Goal: Task Accomplishment & Management: Complete application form

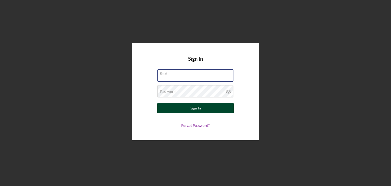
type input "[EMAIL_ADDRESS][DOMAIN_NAME]"
click at [197, 108] on div "Sign In" at bounding box center [196, 108] width 10 height 10
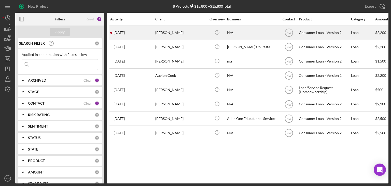
click at [166, 35] on div "[PERSON_NAME]" at bounding box center [180, 32] width 51 height 13
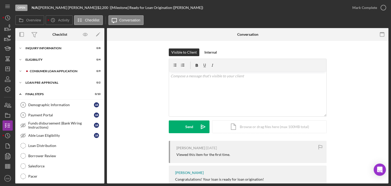
scroll to position [34, 0]
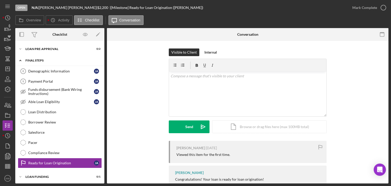
click at [22, 59] on icon "Icon/Expander" at bounding box center [20, 60] width 10 height 10
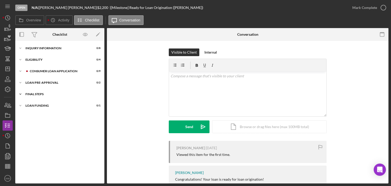
scroll to position [0, 0]
click at [21, 70] on icon "Icon/Expander" at bounding box center [20, 71] width 10 height 10
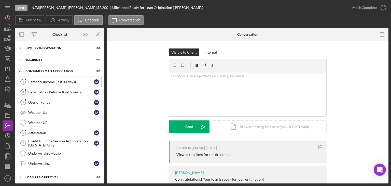
click at [38, 80] on div "Personal Income (last 30 days)" at bounding box center [61, 82] width 66 height 4
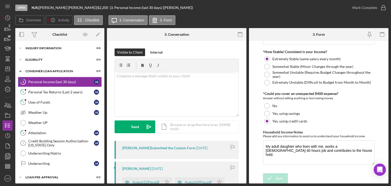
scroll to position [61, 0]
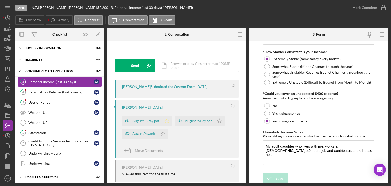
click at [167, 121] on icon "Icon/Star" at bounding box center [167, 121] width 10 height 10
click at [384, 8] on icon "button" at bounding box center [383, 7] width 13 height 13
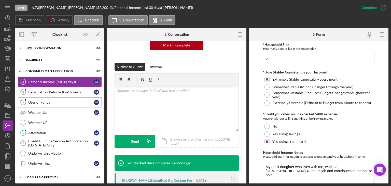
scroll to position [319, 0]
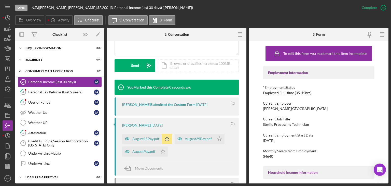
drag, startPoint x: 25, startPoint y: 90, endPoint x: 140, endPoint y: 102, distance: 116.0
click at [26, 90] on div "4" at bounding box center [23, 92] width 13 height 13
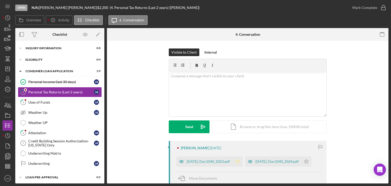
click at [234, 161] on icon "Icon/Star" at bounding box center [238, 161] width 10 height 10
click at [385, 5] on icon "button" at bounding box center [383, 7] width 13 height 13
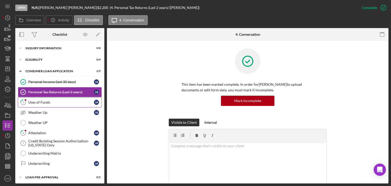
click at [54, 101] on div "Uses of Funds" at bounding box center [61, 102] width 66 height 4
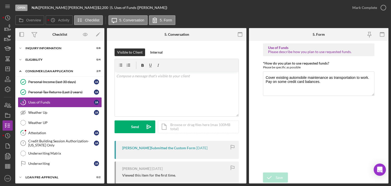
scroll to position [38, 0]
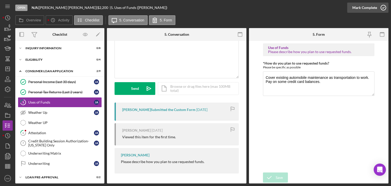
click at [382, 10] on circle "button" at bounding box center [383, 7] width 5 height 5
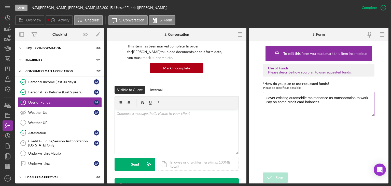
scroll to position [114, 0]
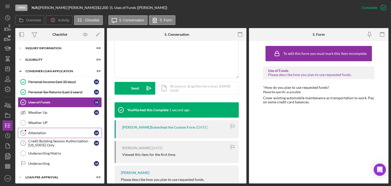
click at [44, 132] on div "Attestation" at bounding box center [61, 133] width 66 height 4
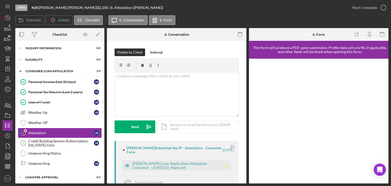
click at [224, 167] on polygon "button" at bounding box center [226, 165] width 4 height 4
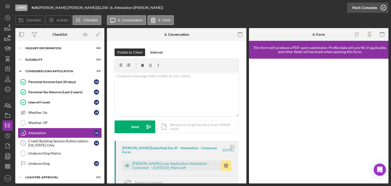
click at [381, 7] on icon "button" at bounding box center [383, 7] width 13 height 13
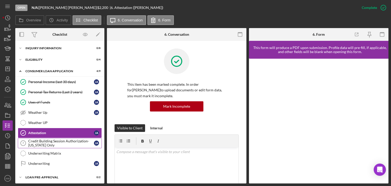
click at [44, 145] on div "Credit Building Session Authorization- [US_STATE] Only" at bounding box center [61, 143] width 66 height 8
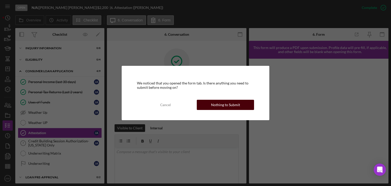
click at [211, 100] on button "Nothing to Submit" at bounding box center [225, 105] width 57 height 10
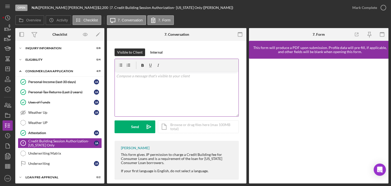
click at [155, 98] on div "v Color teal Color pink Remove color Add row above Add row below Add column bef…" at bounding box center [177, 94] width 124 height 45
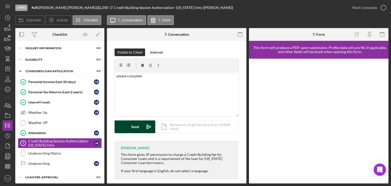
drag, startPoint x: 136, startPoint y: 128, endPoint x: 143, endPoint y: 126, distance: 6.7
click at [137, 128] on div "Send" at bounding box center [135, 126] width 8 height 13
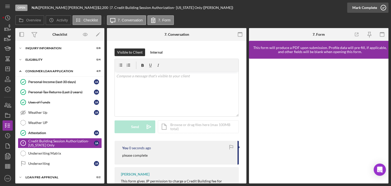
click at [383, 5] on circle "button" at bounding box center [383, 7] width 5 height 5
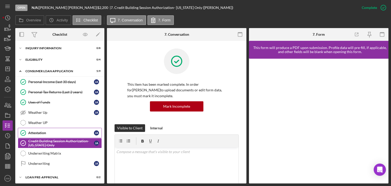
scroll to position [23, 0]
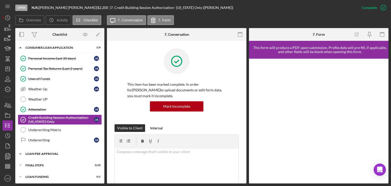
drag, startPoint x: 21, startPoint y: 153, endPoint x: 28, endPoint y: 151, distance: 6.9
click at [21, 153] on icon "Icon/Expander" at bounding box center [20, 153] width 10 height 10
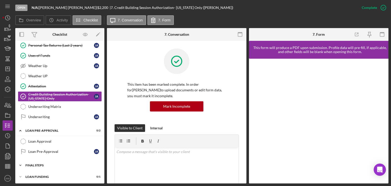
click at [24, 162] on icon "Icon/Expander" at bounding box center [20, 165] width 10 height 10
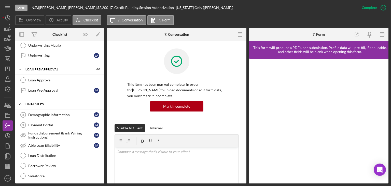
click at [40, 108] on div "Icon/Expander FINAL STEPS 0 / 10" at bounding box center [59, 104] width 89 height 10
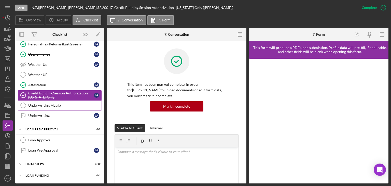
scroll to position [47, 0]
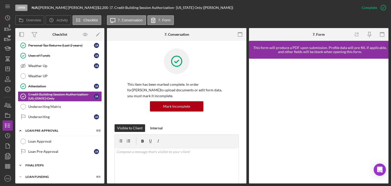
click at [23, 162] on icon "Icon/Expander" at bounding box center [20, 165] width 10 height 10
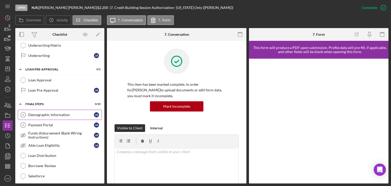
click at [57, 111] on link "Demographic Information 8 Demographic Information [PERSON_NAME]" at bounding box center [60, 115] width 84 height 10
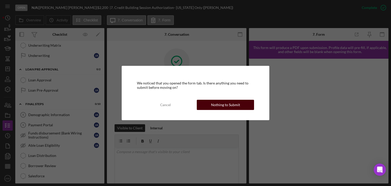
click at [215, 102] on div "Nothing to Submit" at bounding box center [225, 105] width 29 height 10
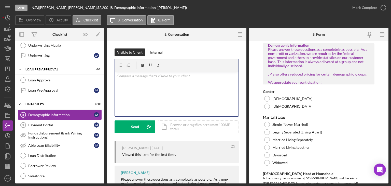
click at [163, 77] on p at bounding box center [176, 76] width 121 height 6
drag, startPoint x: 43, startPoint y: 121, endPoint x: 49, endPoint y: 121, distance: 6.4
click at [49, 123] on div "Payment Portal" at bounding box center [61, 125] width 66 height 4
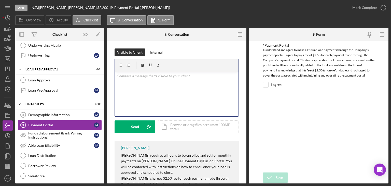
click at [186, 75] on p at bounding box center [176, 76] width 121 height 6
click at [35, 113] on div "Demographic Information" at bounding box center [61, 115] width 66 height 4
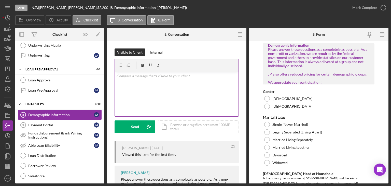
click at [189, 86] on div "v Color teal Color pink Remove color Add row above Add row below Add column bef…" at bounding box center [177, 94] width 124 height 45
click at [156, 94] on div "v Color teal Color pink Remove color Add row above Add row below Add column bef…" at bounding box center [177, 94] width 124 height 45
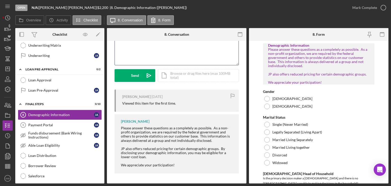
scroll to position [10, 0]
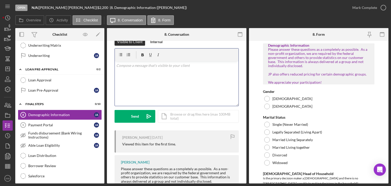
click at [152, 73] on div "v Color teal Color pink Remove color Add row above Add row below Add column bef…" at bounding box center [177, 83] width 124 height 45
drag, startPoint x: 155, startPoint y: 64, endPoint x: 117, endPoint y: 65, distance: 38.0
click at [117, 65] on p "please complete form" at bounding box center [176, 66] width 121 height 6
copy p "please complete form"
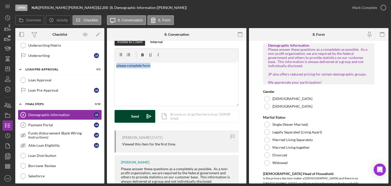
click at [127, 113] on button "Send Icon/icon-invite-send" at bounding box center [135, 116] width 41 height 13
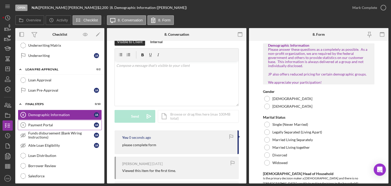
click at [71, 126] on link "Payment Portal 9 Payment Portal [PERSON_NAME]" at bounding box center [60, 125] width 84 height 10
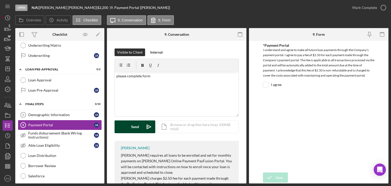
click at [138, 126] on div "Send" at bounding box center [135, 126] width 8 height 13
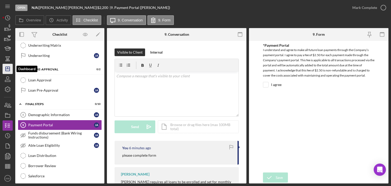
click at [7, 67] on icon "Icon/Dashboard" at bounding box center [7, 68] width 13 height 13
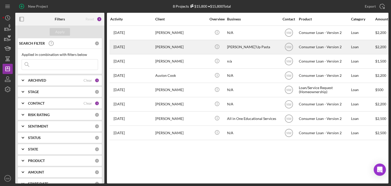
click at [173, 47] on div "[PERSON_NAME]" at bounding box center [180, 46] width 51 height 13
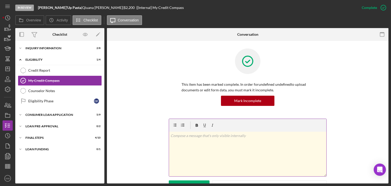
scroll to position [41, 0]
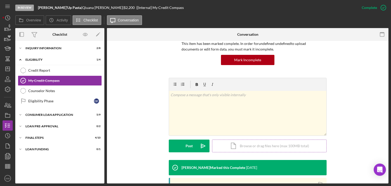
click at [234, 145] on div "Icon/Document Browse or drag files here (max 100MB total) Tap to choose files o…" at bounding box center [269, 145] width 115 height 13
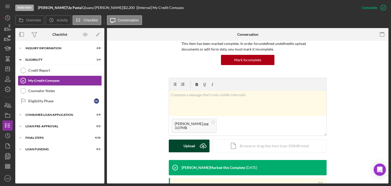
click at [178, 146] on button "Upload Icon/Upload" at bounding box center [189, 145] width 41 height 13
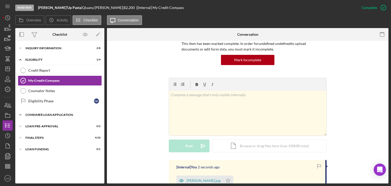
click at [22, 112] on icon "Icon/Expander" at bounding box center [20, 115] width 10 height 10
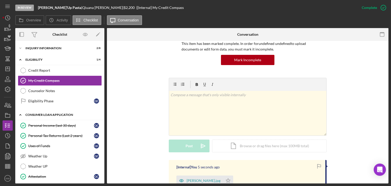
click at [20, 114] on polyline at bounding box center [21, 114] width 2 height 1
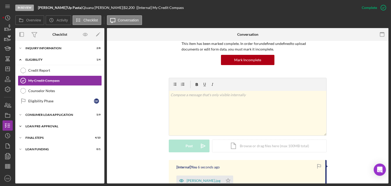
click at [20, 125] on icon "Icon/Expander" at bounding box center [20, 126] width 10 height 10
click at [20, 159] on icon "Icon/Expander" at bounding box center [20, 161] width 10 height 10
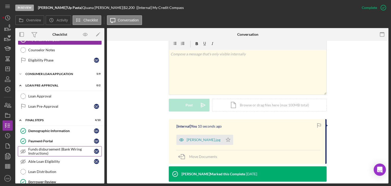
scroll to position [100, 0]
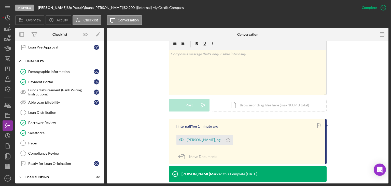
click at [21, 59] on icon "Icon/Expander" at bounding box center [20, 61] width 10 height 10
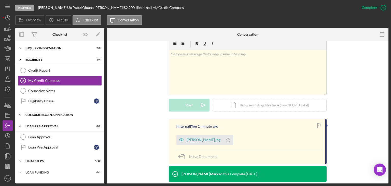
click at [20, 116] on icon "Icon/Expander" at bounding box center [20, 115] width 10 height 10
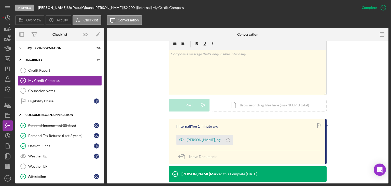
click at [19, 113] on icon "Icon/Expander" at bounding box center [20, 115] width 10 height 10
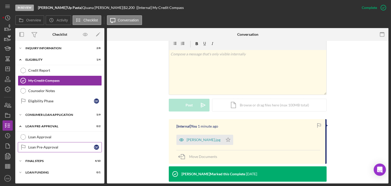
drag, startPoint x: 19, startPoint y: 159, endPoint x: 91, endPoint y: 150, distance: 72.4
click at [22, 158] on icon "Icon/Expander" at bounding box center [20, 161] width 10 height 10
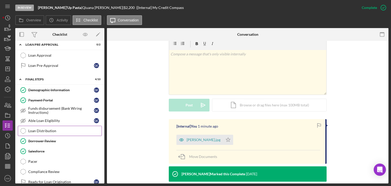
scroll to position [100, 0]
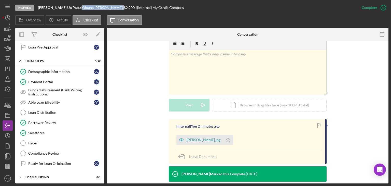
drag, startPoint x: 92, startPoint y: 7, endPoint x: 66, endPoint y: 8, distance: 25.5
click at [82, 8] on div "[PERSON_NAME] |" at bounding box center [103, 8] width 42 height 4
copy div "[PERSON_NAME]"
click at [20, 60] on icon "Icon/Expander" at bounding box center [20, 61] width 10 height 10
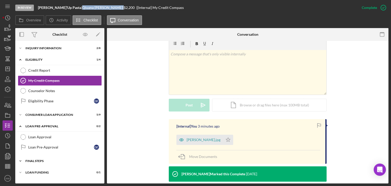
scroll to position [0, 0]
click at [20, 113] on icon "Icon/Expander" at bounding box center [20, 115] width 10 height 10
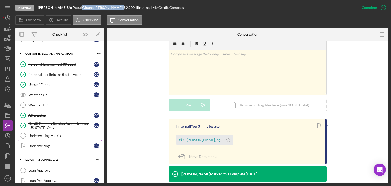
scroll to position [90, 0]
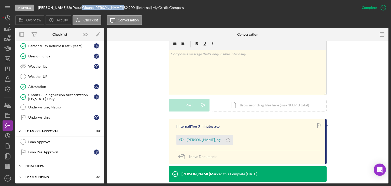
drag, startPoint x: 19, startPoint y: 162, endPoint x: 38, endPoint y: 157, distance: 19.9
click at [20, 162] on icon "Icon/Expander" at bounding box center [20, 165] width 10 height 10
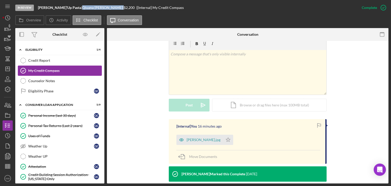
scroll to position [0, 0]
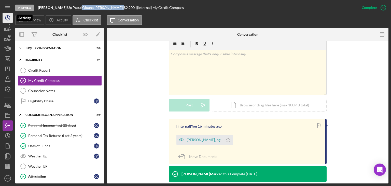
click at [4, 17] on icon "Icon/History" at bounding box center [7, 17] width 13 height 13
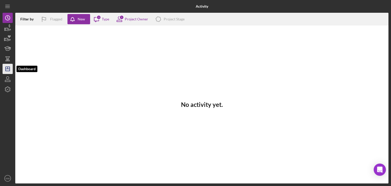
click at [10, 69] on icon "Icon/Dashboard" at bounding box center [7, 68] width 13 height 13
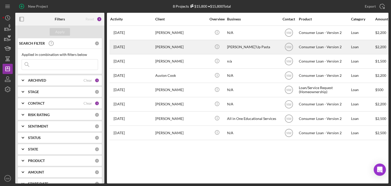
click at [168, 47] on div "[PERSON_NAME]" at bounding box center [180, 46] width 51 height 13
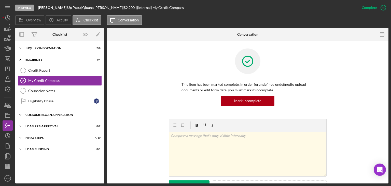
click at [22, 115] on icon "Icon/Expander" at bounding box center [20, 115] width 10 height 10
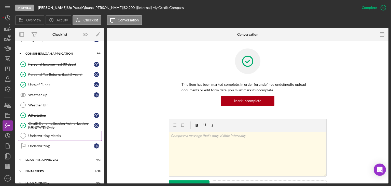
scroll to position [67, 0]
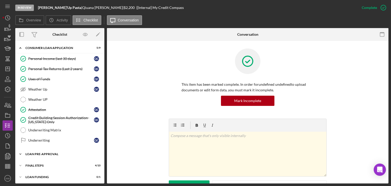
click at [20, 151] on icon "Icon/Expander" at bounding box center [20, 154] width 10 height 10
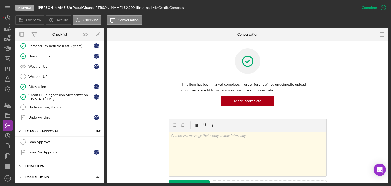
click at [19, 163] on icon "Icon/Expander" at bounding box center [20, 165] width 10 height 10
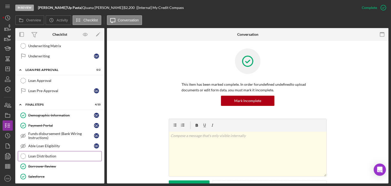
click at [39, 154] on div "Loan Distribution" at bounding box center [64, 156] width 73 height 4
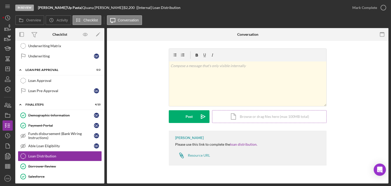
click at [234, 116] on div "Icon/Document Browse or drag files here (max 100MB total) Tap to choose files o…" at bounding box center [269, 116] width 115 height 13
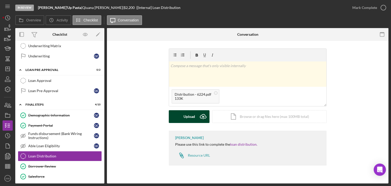
click at [178, 113] on button "Upload Icon/Upload" at bounding box center [189, 116] width 41 height 13
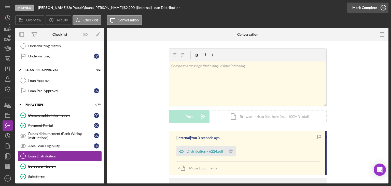
click at [383, 6] on icon "button" at bounding box center [383, 7] width 13 height 13
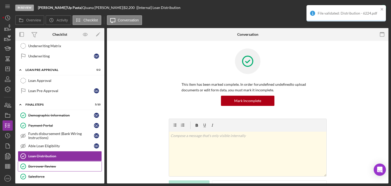
click at [59, 165] on div "Borrower Review" at bounding box center [64, 166] width 73 height 4
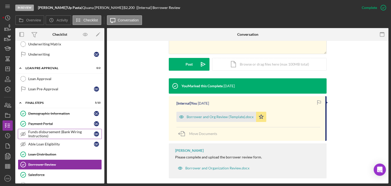
scroll to position [112, 0]
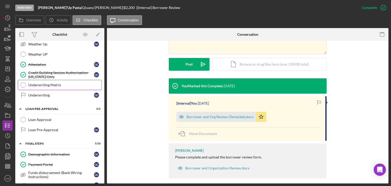
click at [46, 85] on div "Underwriting Matrix" at bounding box center [64, 85] width 73 height 4
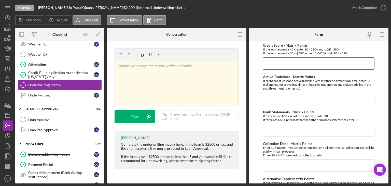
click at [295, 65] on input "Credit Score - Matrix Points" at bounding box center [319, 63] width 112 height 12
type input "10"
type input "-10"
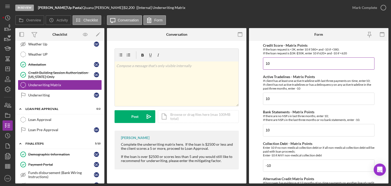
scroll to position [84, 0]
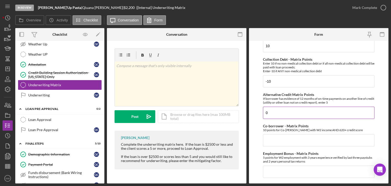
type input "0"
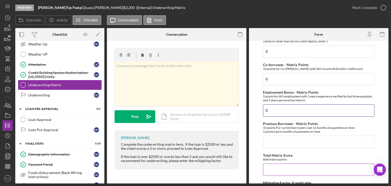
scroll to position [186, 0]
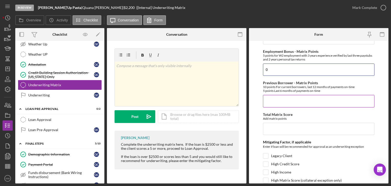
type input "0"
click at [271, 102] on input "Previous Borrower - Matrix Points" at bounding box center [319, 101] width 112 height 12
type input "0"
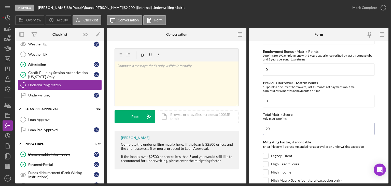
scroll to position [227, 0]
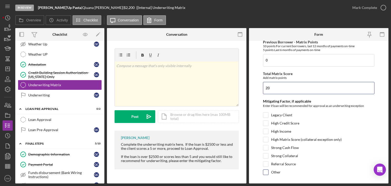
type input "20"
click at [266, 170] on input "Other" at bounding box center [265, 171] width 5 height 5
checkbox input "true"
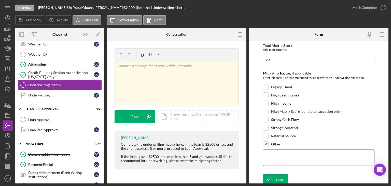
click at [281, 151] on textarea at bounding box center [319, 157] width 112 height 16
type textarea "previous client"
click at [274, 174] on icon "submit" at bounding box center [269, 179] width 13 height 13
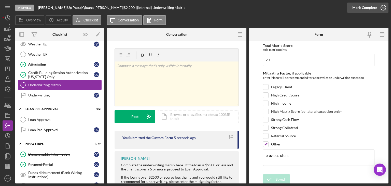
click at [384, 7] on icon "button" at bounding box center [383, 7] width 13 height 13
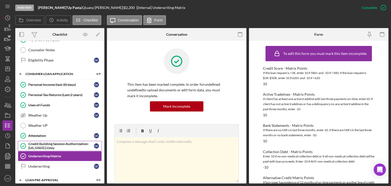
scroll to position [0, 0]
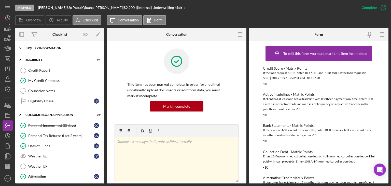
click at [20, 46] on icon "Icon/Expander" at bounding box center [20, 48] width 10 height 10
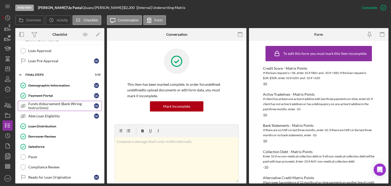
scroll to position [277, 0]
